Goal: Task Accomplishment & Management: Manage account settings

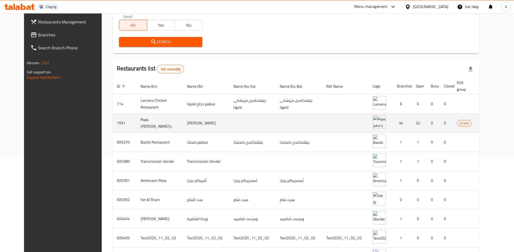
scroll to position [96, 0]
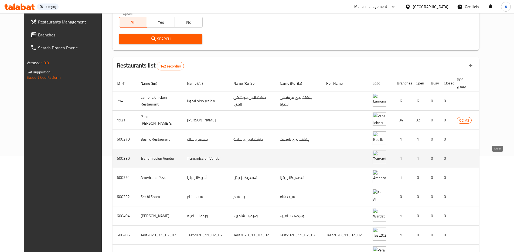
click at [513, 159] on icon "enhanced table" at bounding box center [516, 159] width 6 height 5
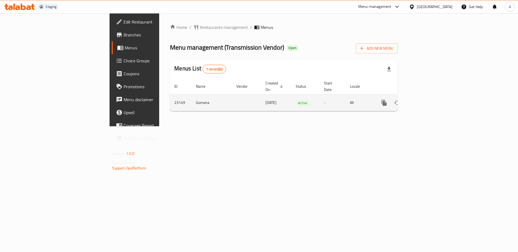
click at [427, 100] on icon "enhanced table" at bounding box center [423, 103] width 6 height 6
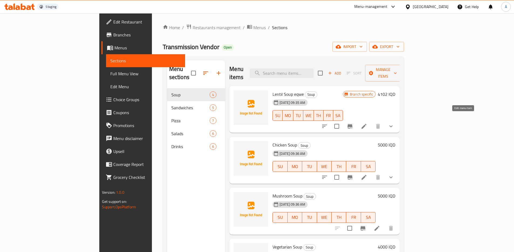
click at [367, 124] on icon at bounding box center [364, 126] width 5 height 5
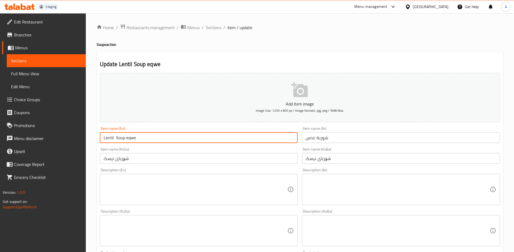
click at [131, 136] on input "Lentil Soup eqwe" at bounding box center [199, 137] width 198 height 11
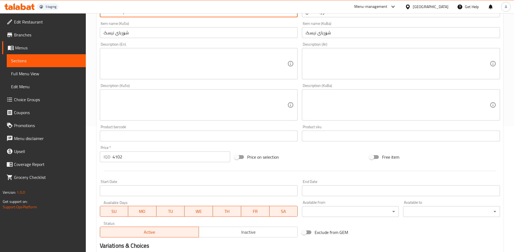
scroll to position [210, 0]
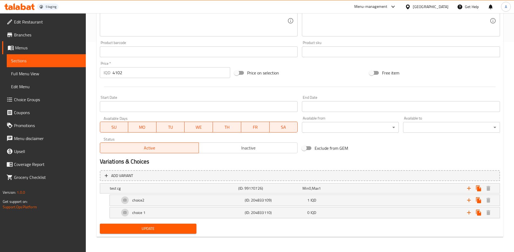
type input "Lentil Soup"
click at [126, 75] on input "4102" at bounding box center [172, 72] width 118 height 11
type input "4100"
click at [174, 229] on span "Update" at bounding box center [148, 228] width 88 height 7
click at [135, 74] on input "4100" at bounding box center [172, 72] width 118 height 11
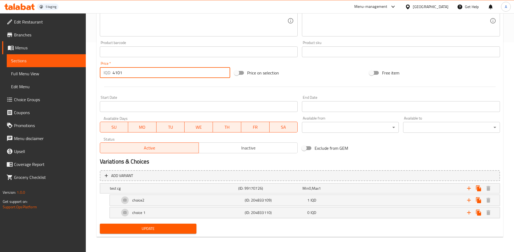
type input "4101"
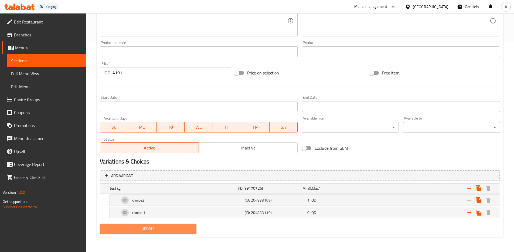
click at [179, 230] on span "Update" at bounding box center [148, 228] width 88 height 7
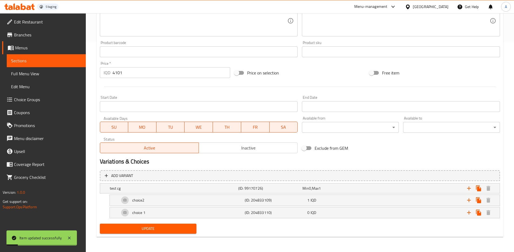
scroll to position [0, 0]
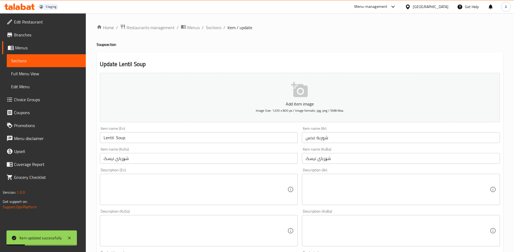
click at [148, 139] on input "Lentil Soup" at bounding box center [199, 137] width 198 height 11
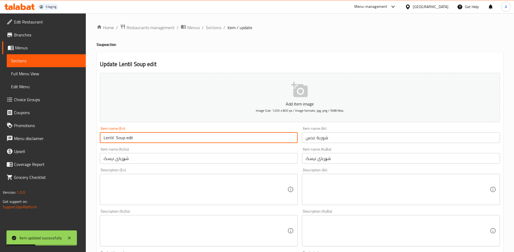
scroll to position [210, 0]
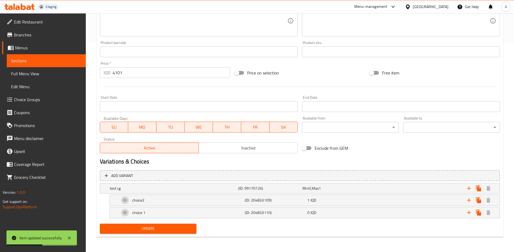
type input "Lentil Soup edit"
click at [173, 229] on span "Update" at bounding box center [148, 228] width 88 height 7
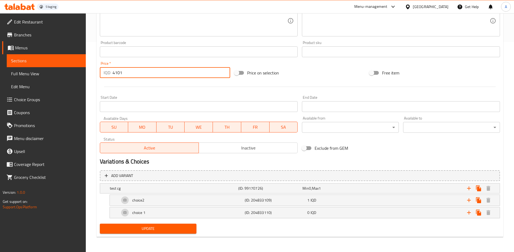
click at [136, 74] on input "4101" at bounding box center [172, 72] width 118 height 11
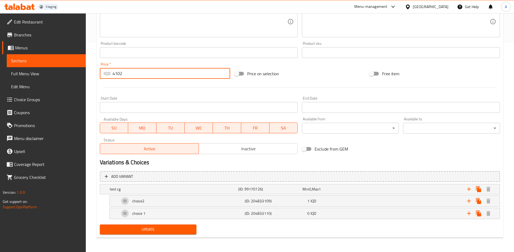
type input "4102"
click at [176, 230] on span "Update" at bounding box center [148, 229] width 88 height 7
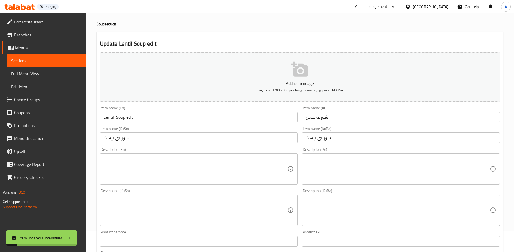
scroll to position [0, 0]
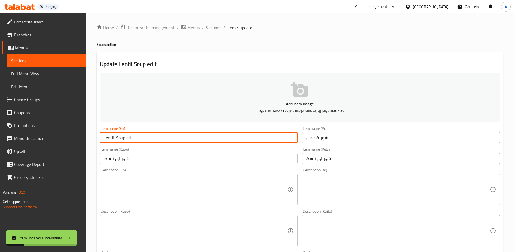
click at [141, 140] on input "Lentil Soup edit" at bounding box center [199, 137] width 198 height 11
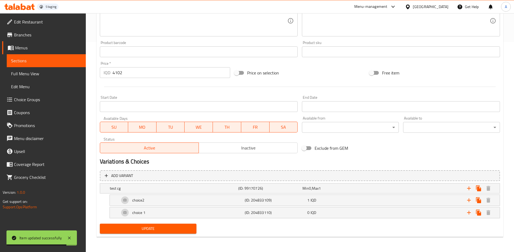
type input "Lentil Soup edi qwe"
click at [172, 230] on span "Update" at bounding box center [148, 228] width 88 height 7
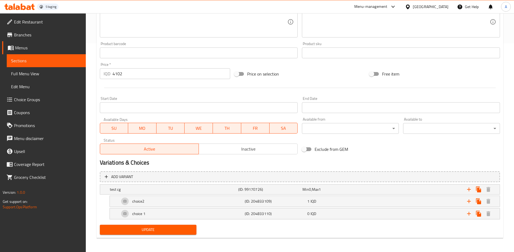
scroll to position [208, 0]
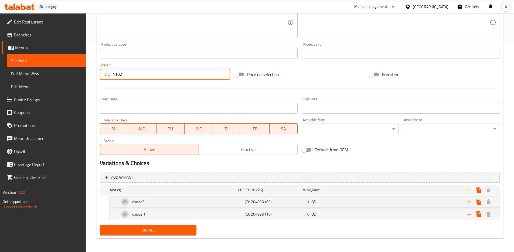
click at [148, 75] on input "4102" at bounding box center [172, 74] width 118 height 11
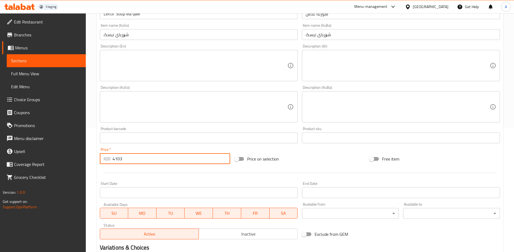
scroll to position [0, 0]
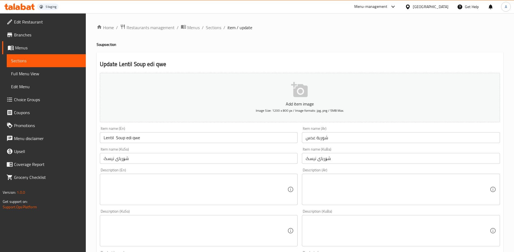
type input "4103"
click at [135, 139] on input "Lentil Soup edi qwe" at bounding box center [199, 137] width 198 height 11
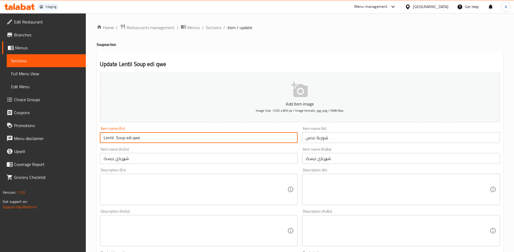
click at [135, 139] on input "Lentil Soup edi qwe" at bounding box center [199, 137] width 198 height 11
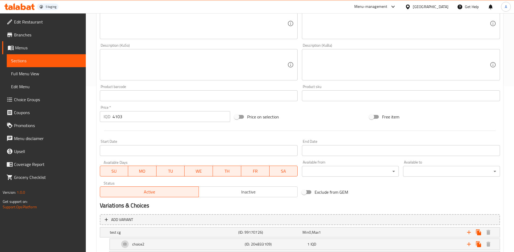
scroll to position [210, 0]
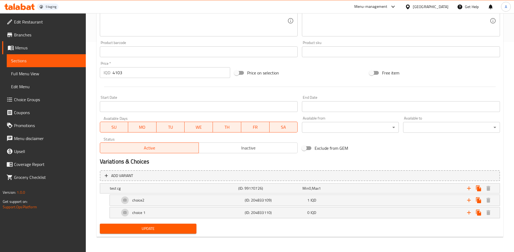
type input "Lentil Soup edi"
click at [181, 229] on span "Update" at bounding box center [148, 228] width 88 height 7
click at [139, 71] on input "4103" at bounding box center [172, 72] width 118 height 11
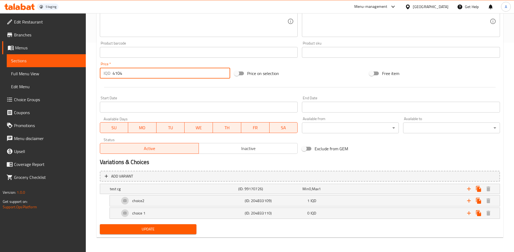
scroll to position [0, 0]
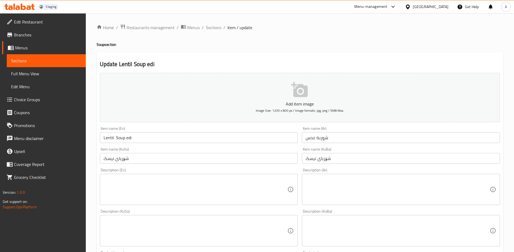
type input "4104"
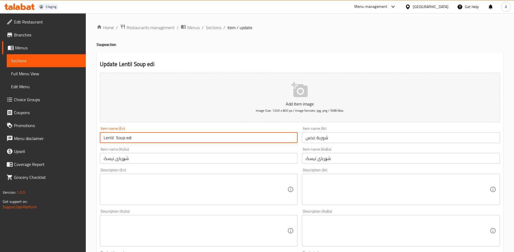
click at [131, 138] on input "Lentil Soup edi" at bounding box center [199, 137] width 198 height 11
type input "[PERSON_NAME] edited"
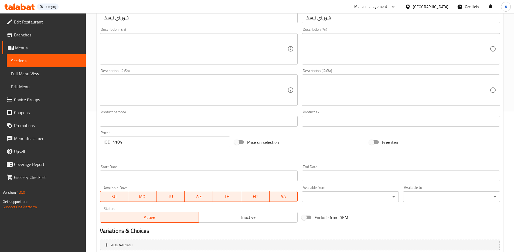
scroll to position [210, 0]
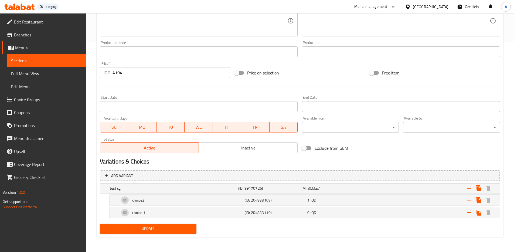
click at [176, 232] on span "Update" at bounding box center [148, 228] width 88 height 7
click at [143, 77] on input "4104" at bounding box center [172, 72] width 118 height 11
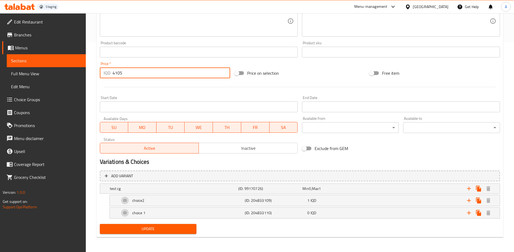
scroll to position [0, 0]
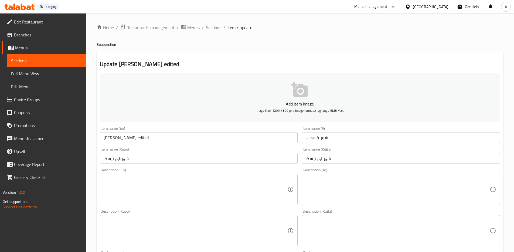
type input "4105"
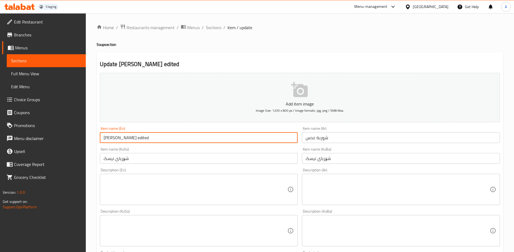
click at [128, 139] on input "[PERSON_NAME] edited" at bounding box center [199, 137] width 198 height 11
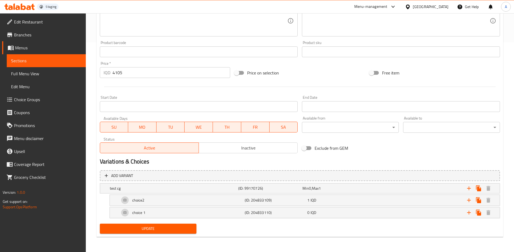
type input "Lentil Soup"
click at [133, 227] on span "Update" at bounding box center [148, 228] width 88 height 7
drag, startPoint x: 294, startPoint y: 93, endPoint x: 287, endPoint y: 94, distance: 6.2
click at [294, 93] on div "Start Date Start Date" at bounding box center [199, 103] width 203 height 21
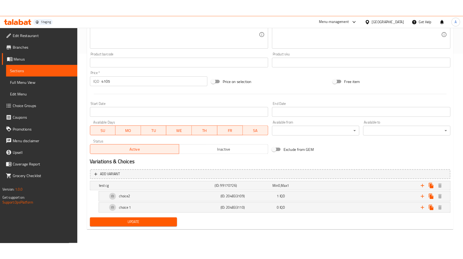
scroll to position [204, 0]
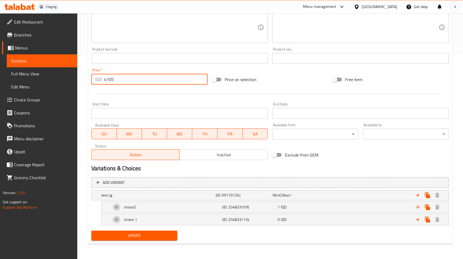
click at [138, 79] on input "4105" at bounding box center [155, 79] width 103 height 11
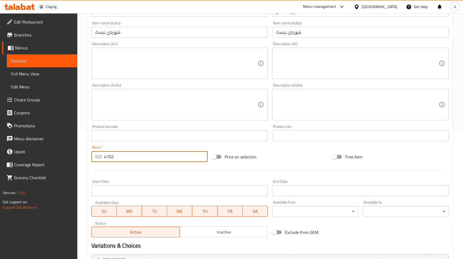
scroll to position [0, 0]
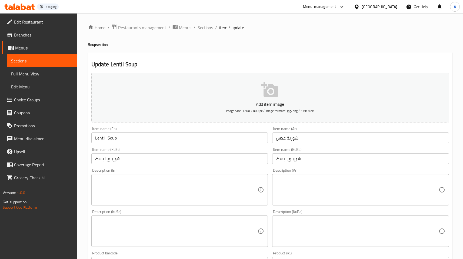
type input "4102"
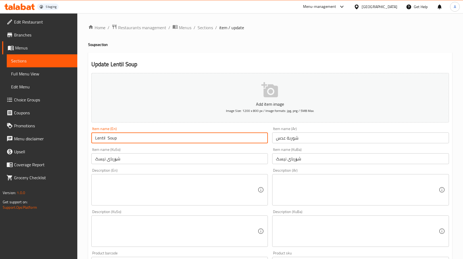
click at [131, 137] on input "Lentil Soup" at bounding box center [179, 137] width 177 height 11
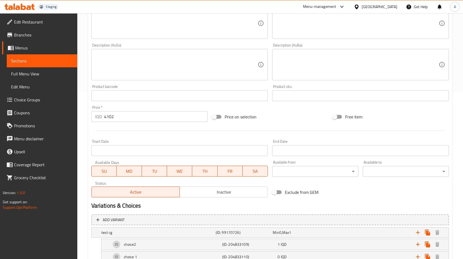
scroll to position [204, 0]
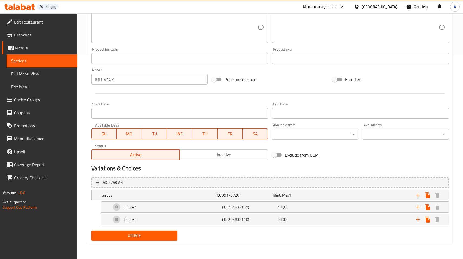
type input "Lentil Soup edit"
click at [144, 232] on span "Update" at bounding box center [135, 235] width 78 height 7
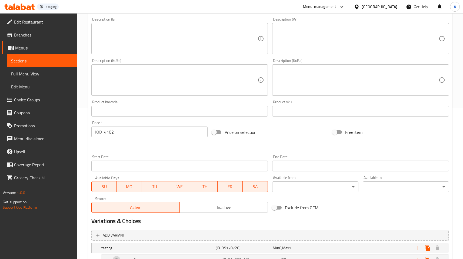
scroll to position [0, 0]
